Goal: Information Seeking & Learning: Check status

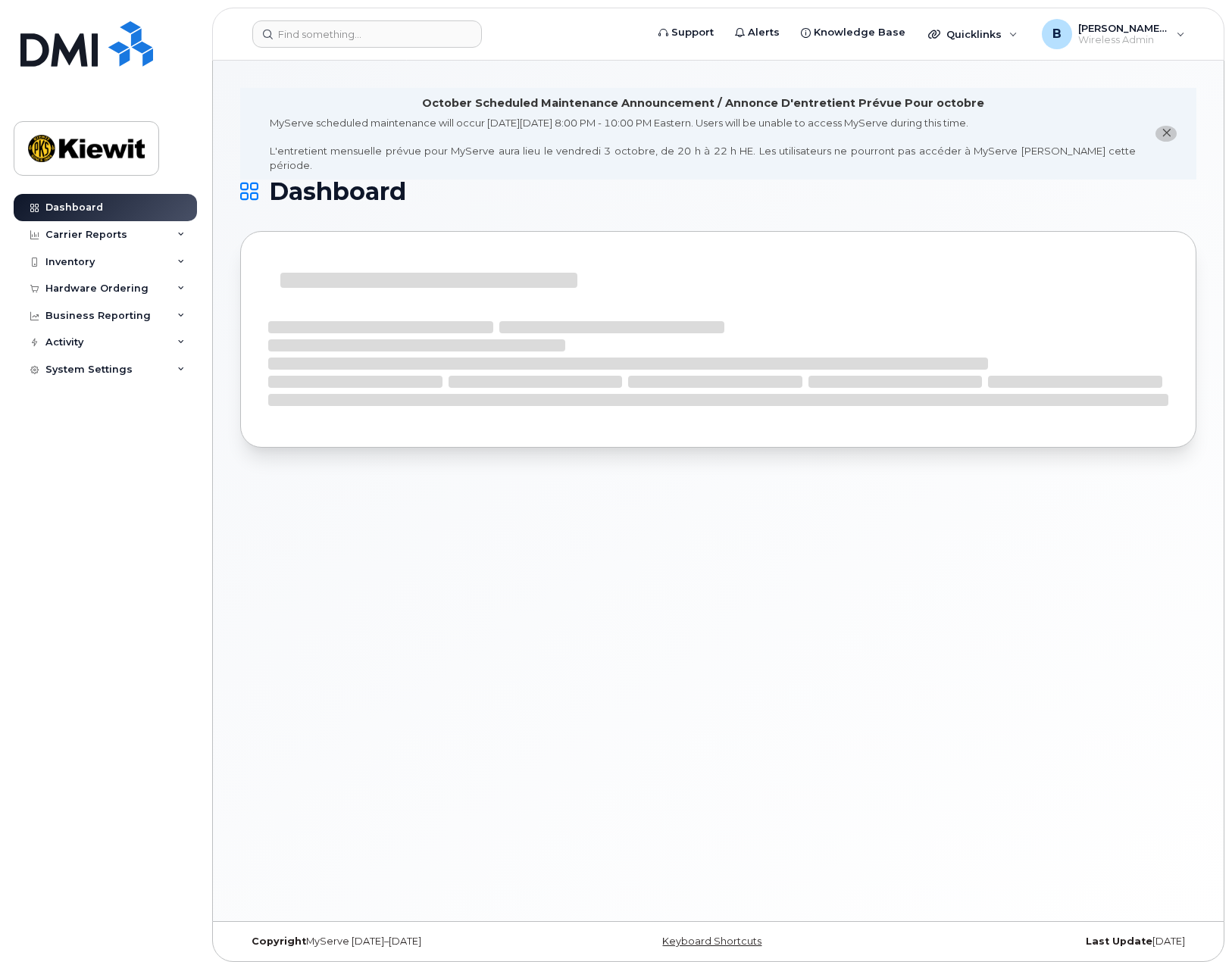
click at [133, 233] on div "Carrier Reports" at bounding box center [105, 235] width 183 height 27
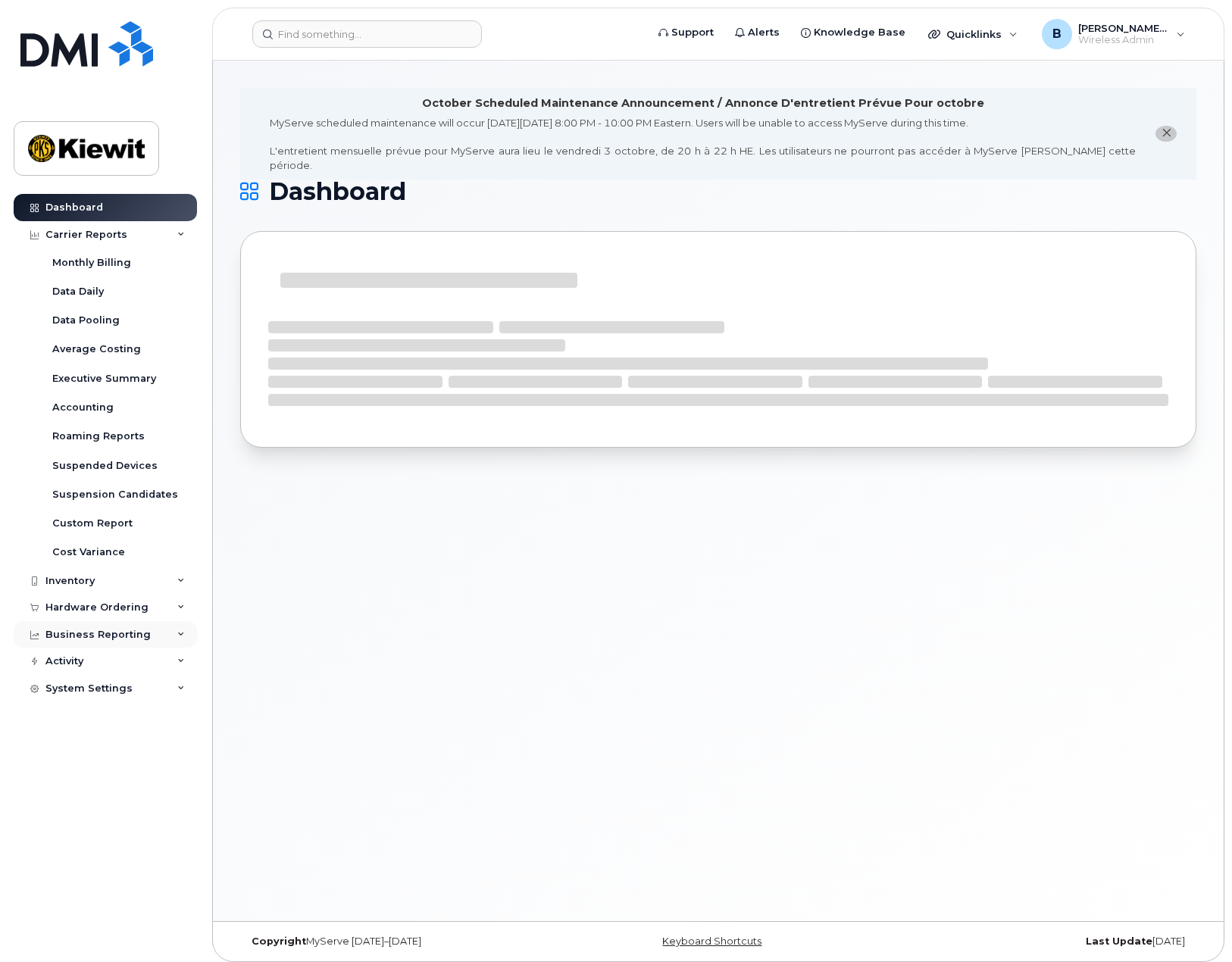
click at [104, 639] on div "Business Reporting" at bounding box center [98, 635] width 105 height 12
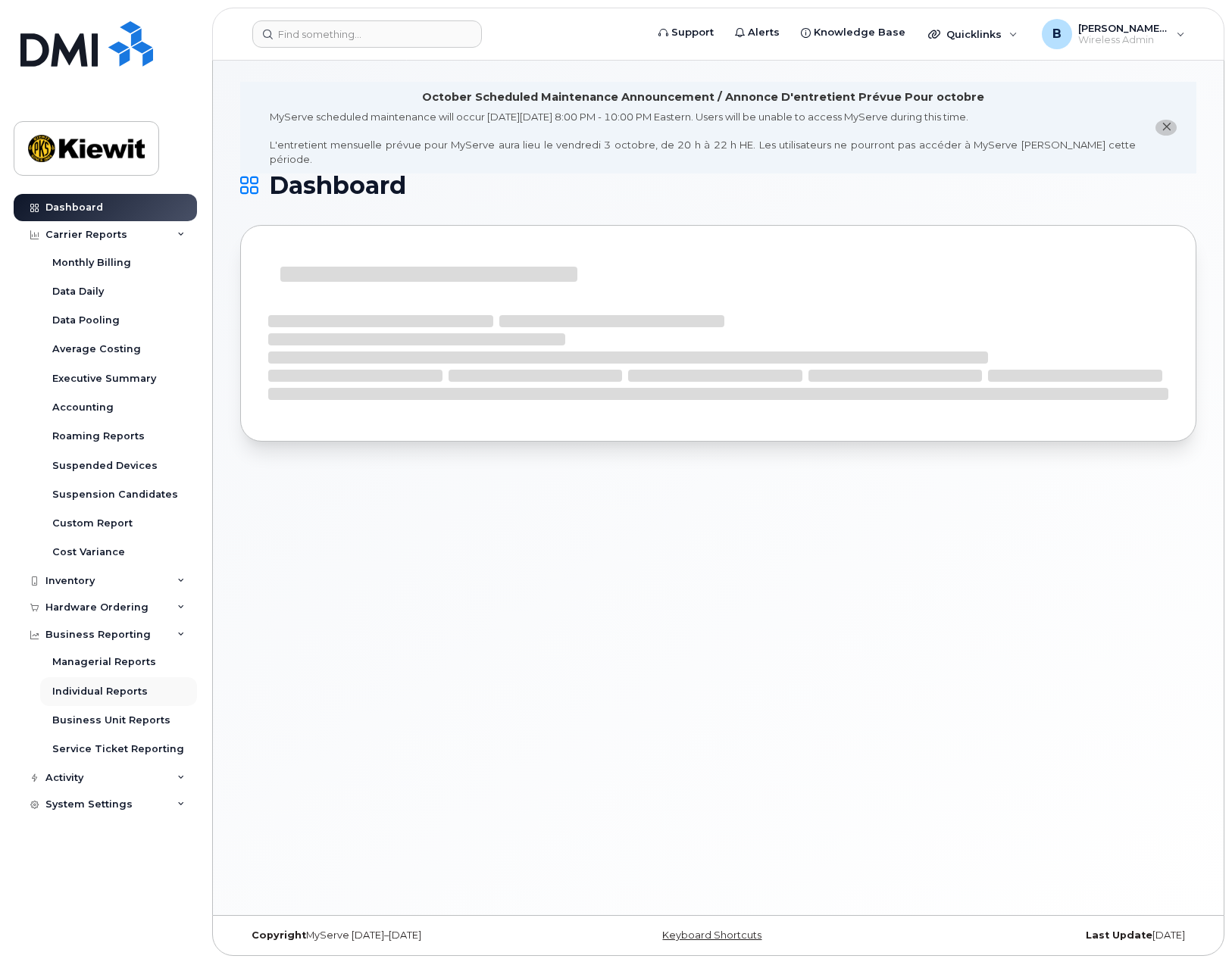
scroll to position [8, 0]
click at [102, 780] on div "Activity" at bounding box center [105, 778] width 183 height 27
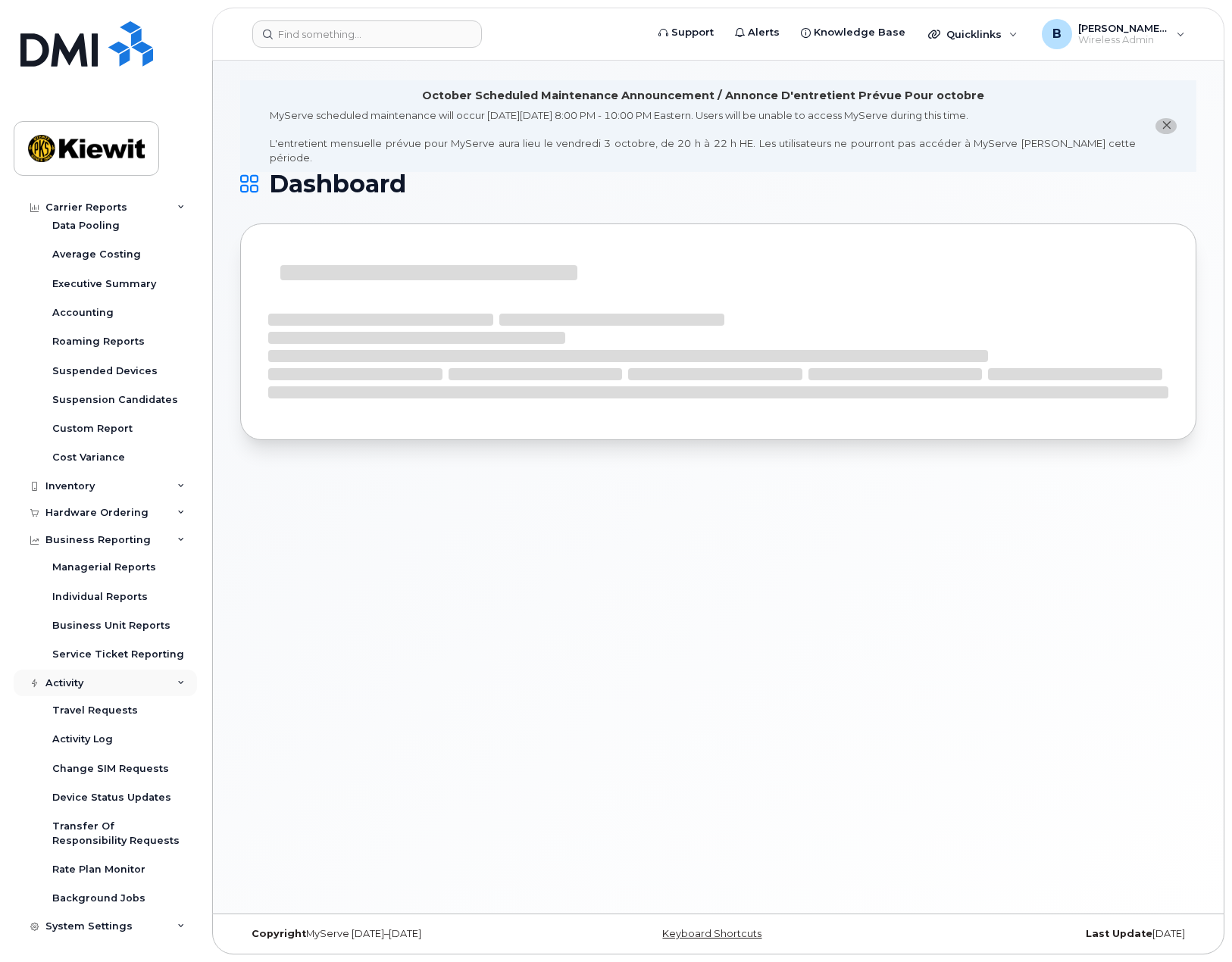
scroll to position [95, 0]
click at [114, 510] on div "Hardware Ordering" at bounding box center [97, 512] width 103 height 12
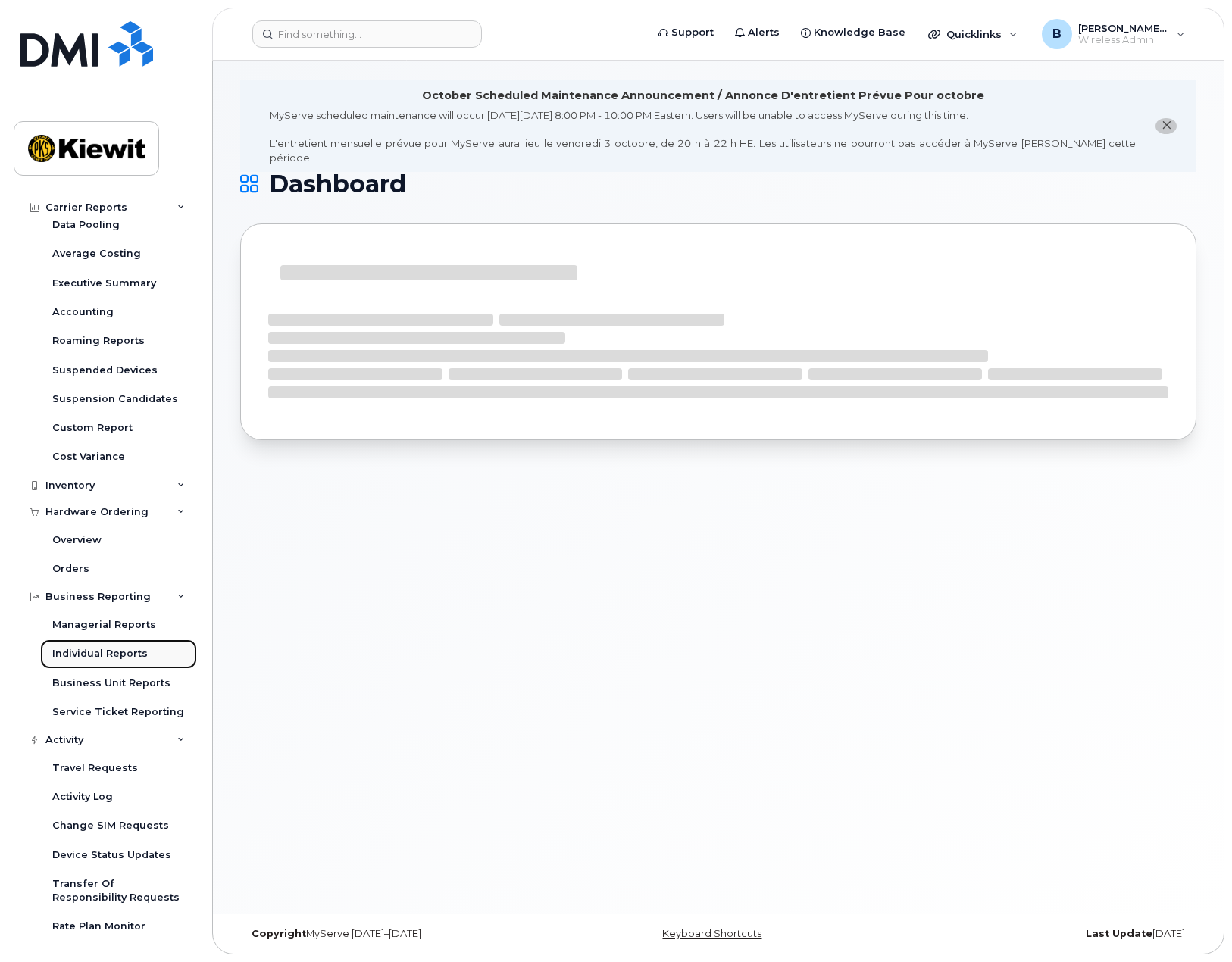
click at [116, 651] on div "Individual Reports" at bounding box center [100, 654] width 95 height 14
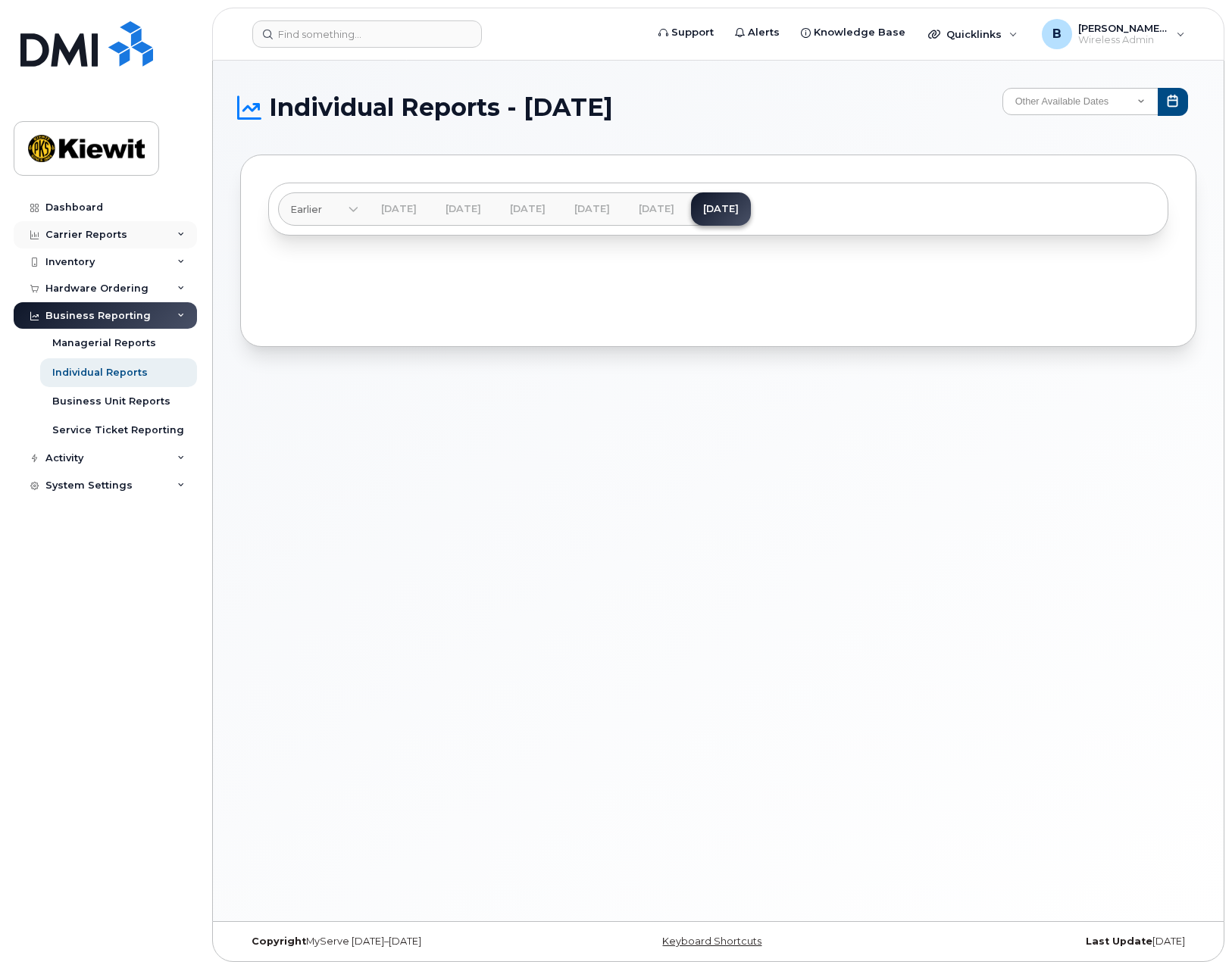
click at [118, 237] on div "Carrier Reports" at bounding box center [86, 235] width 82 height 12
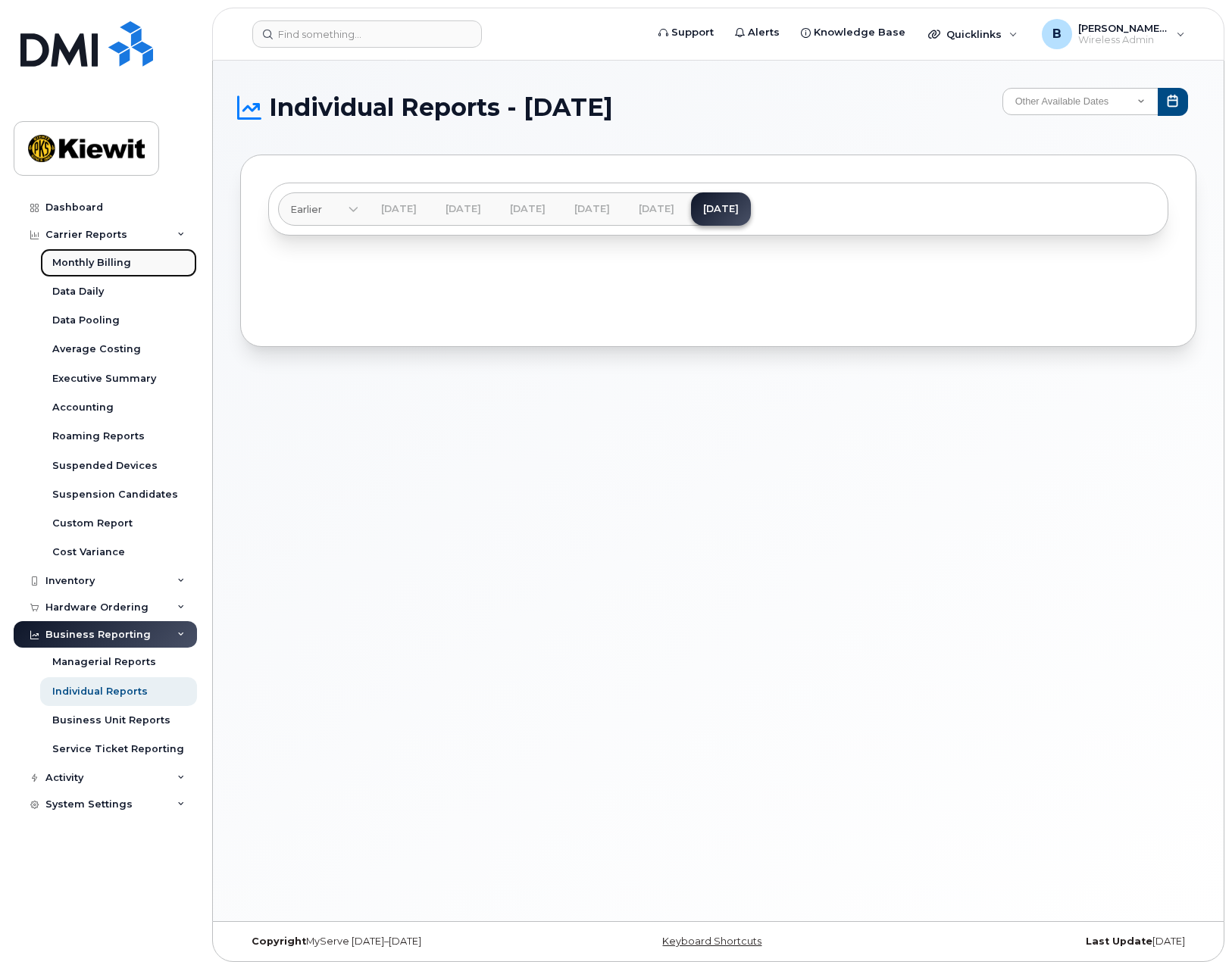
click at [120, 264] on div "Monthly Billing" at bounding box center [92, 263] width 79 height 14
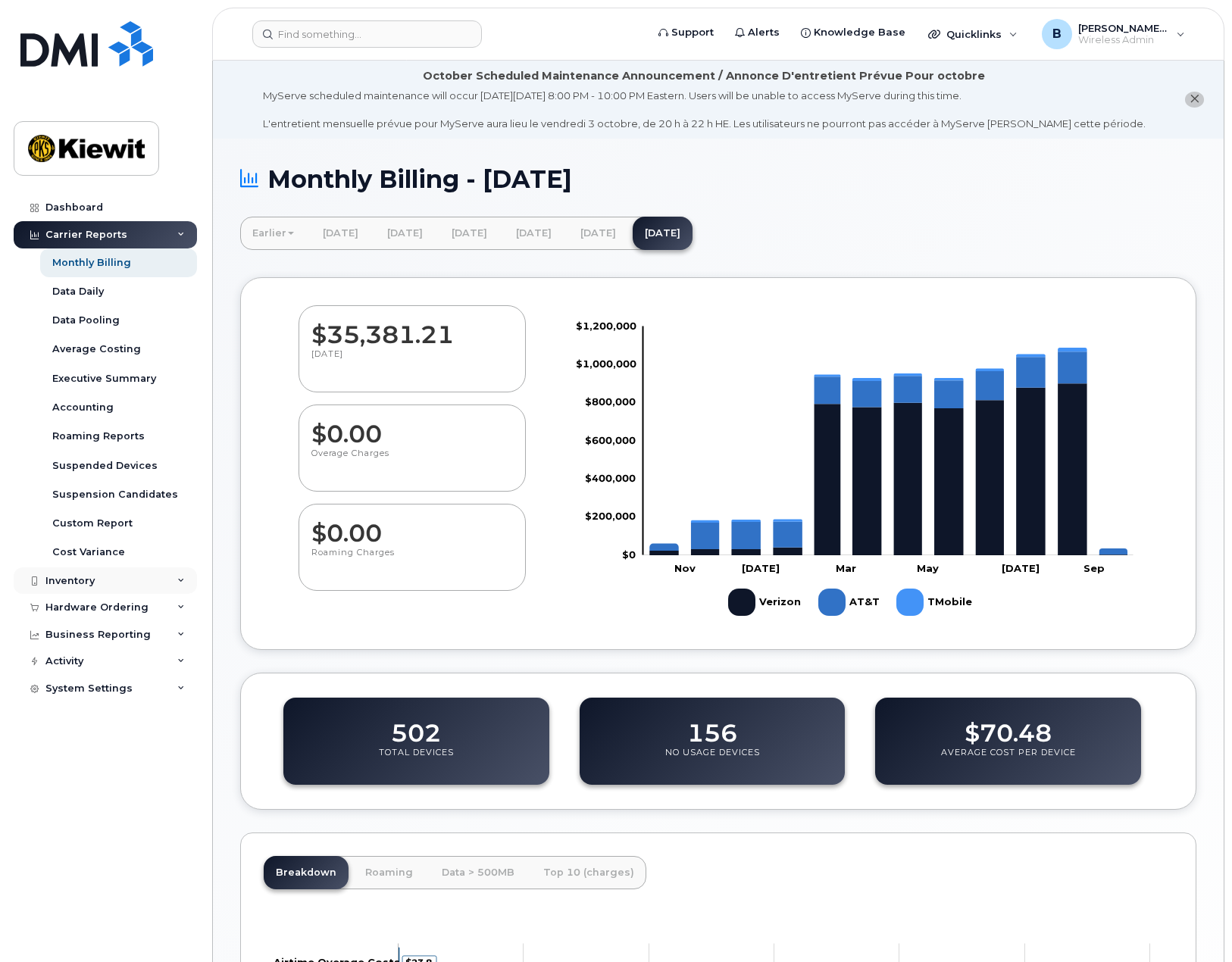
click at [116, 581] on div "Inventory" at bounding box center [105, 581] width 183 height 27
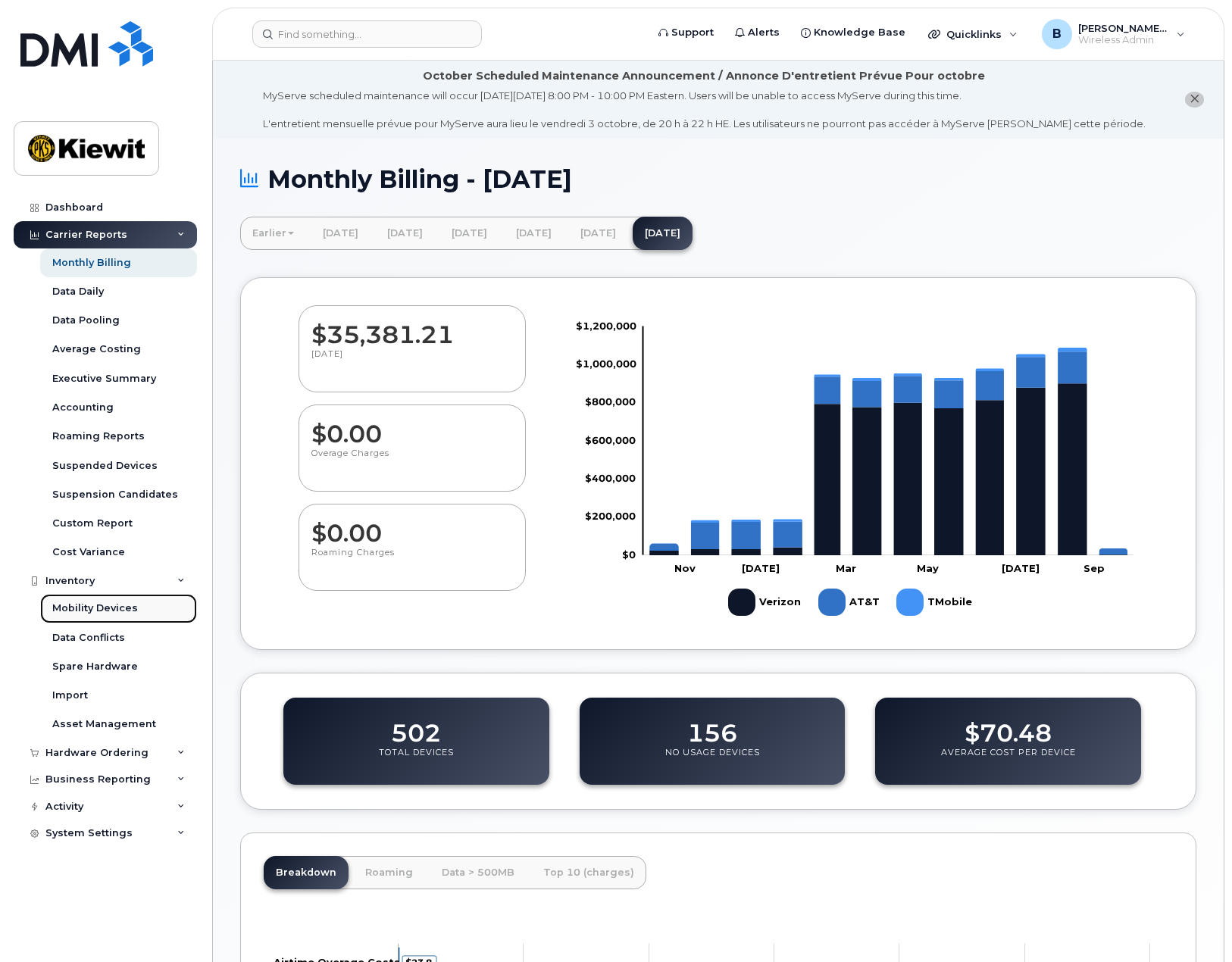
click at [126, 612] on div "Mobility Devices" at bounding box center [95, 609] width 85 height 14
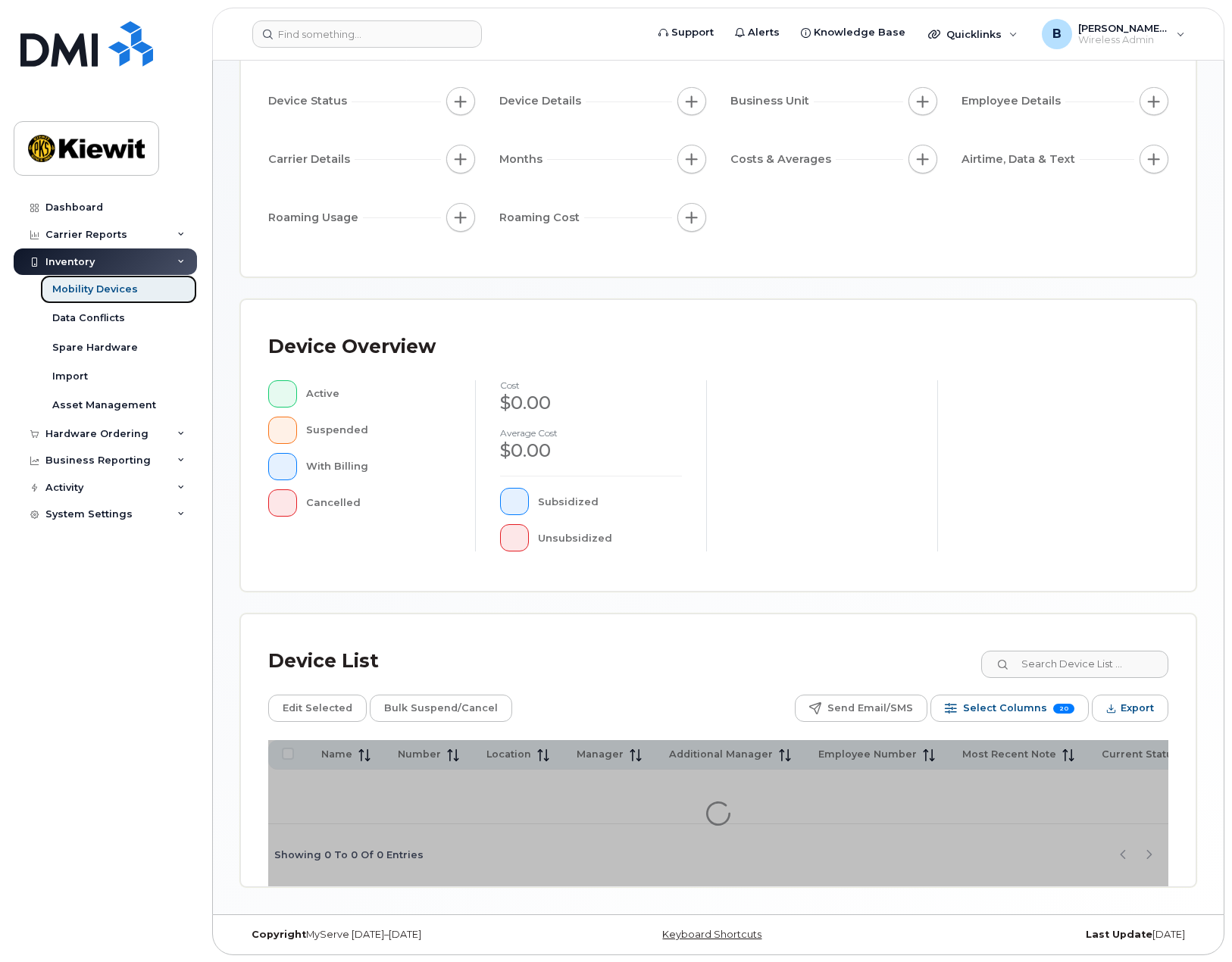
scroll to position [142, 0]
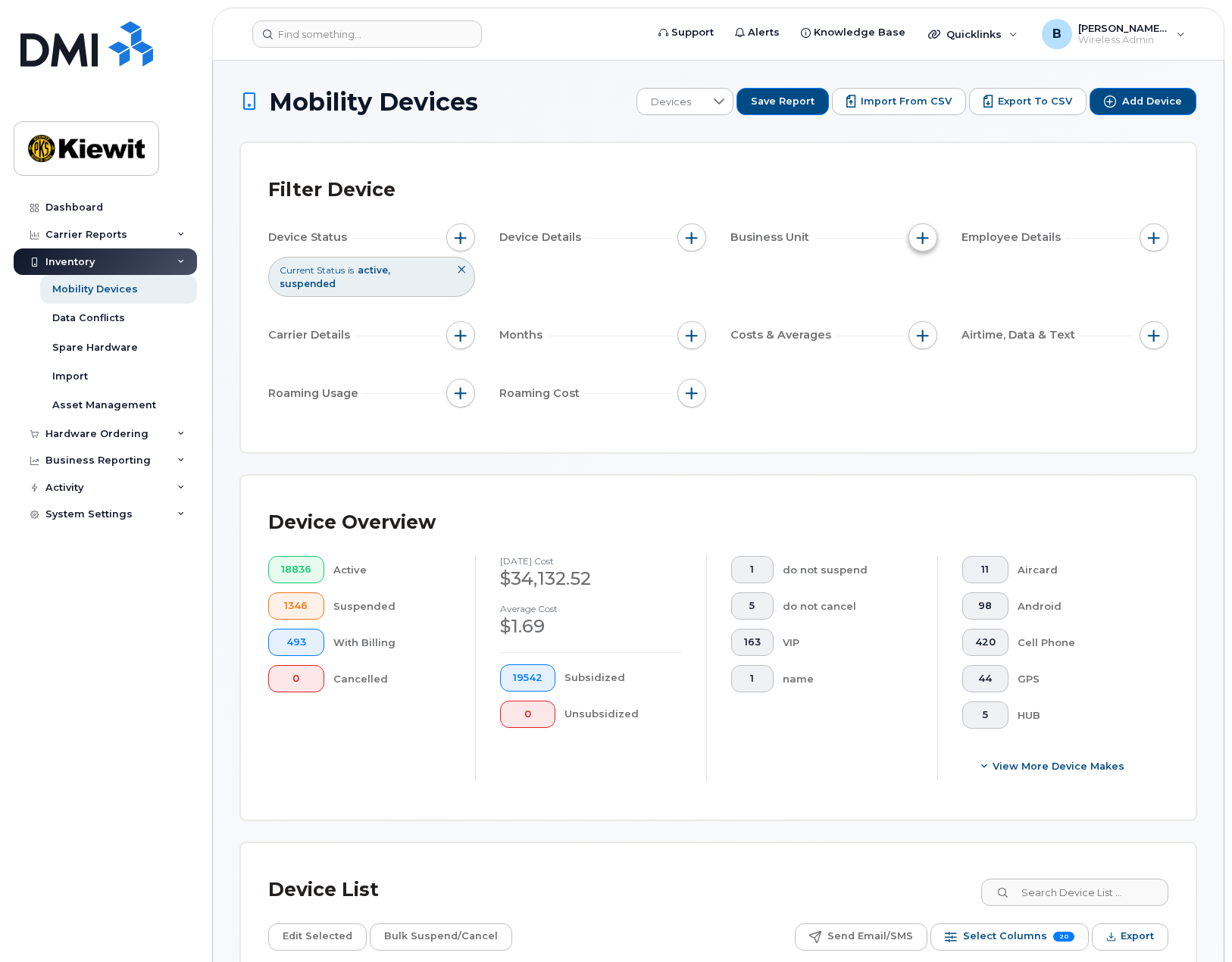
click at [922, 232] on span "button" at bounding box center [923, 238] width 12 height 12
